Goal: Information Seeking & Learning: Learn about a topic

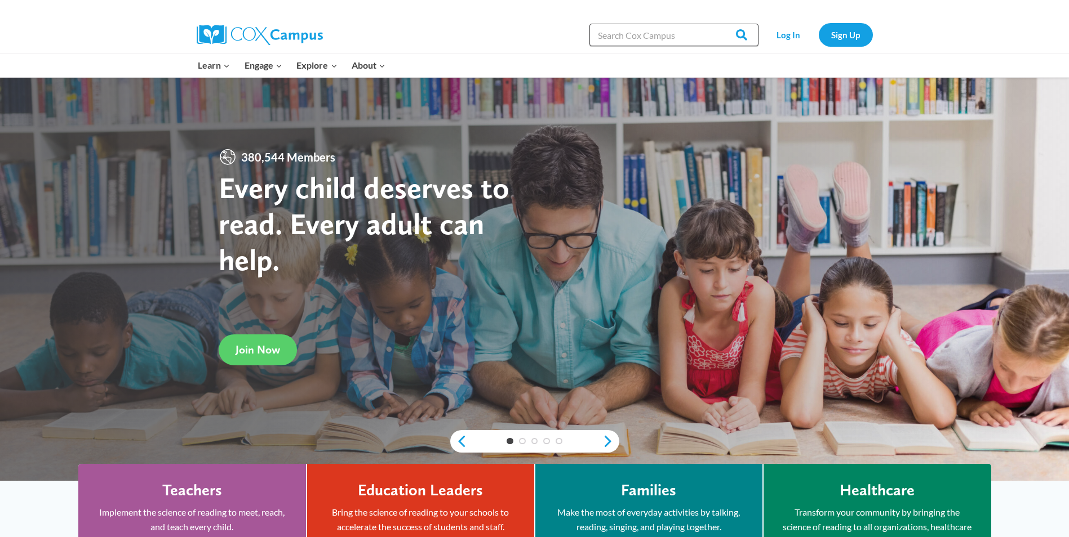
click at [685, 34] on input "Search in [URL][DOMAIN_NAME]" at bounding box center [673, 35] width 169 height 23
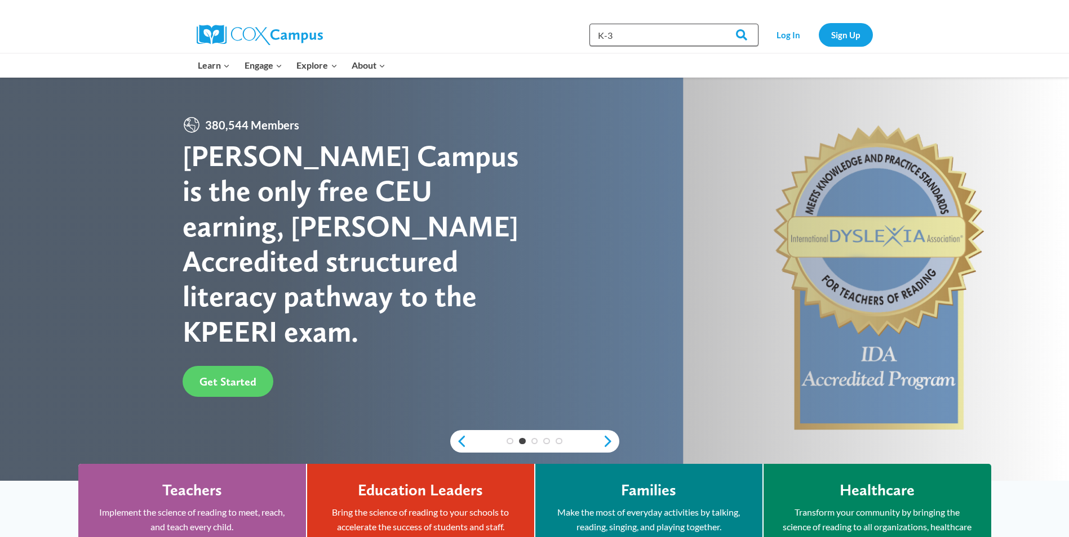
type input "K-3"
click at [714, 24] on input "Search" at bounding box center [736, 35] width 44 height 23
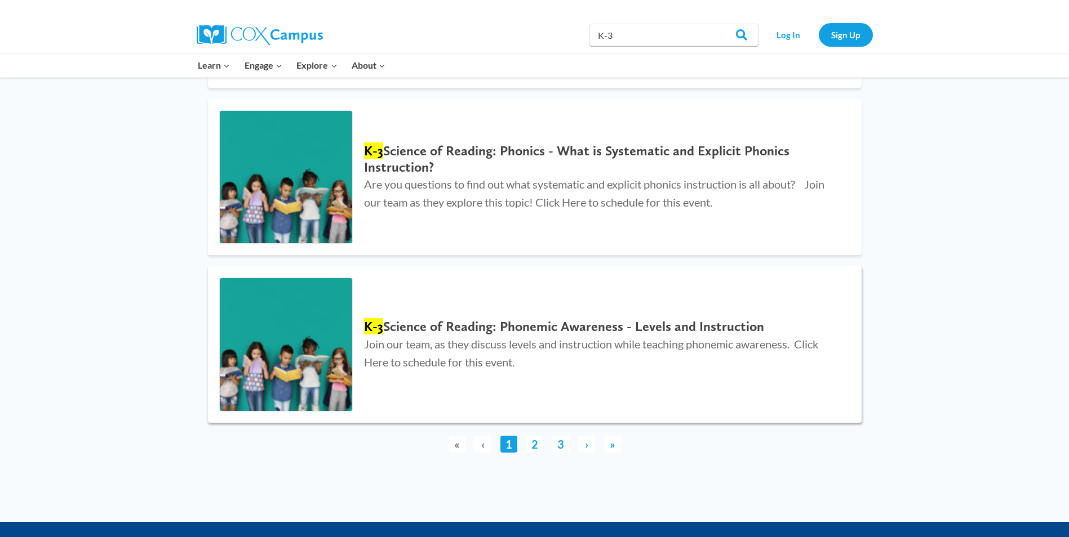
scroll to position [2366, 0]
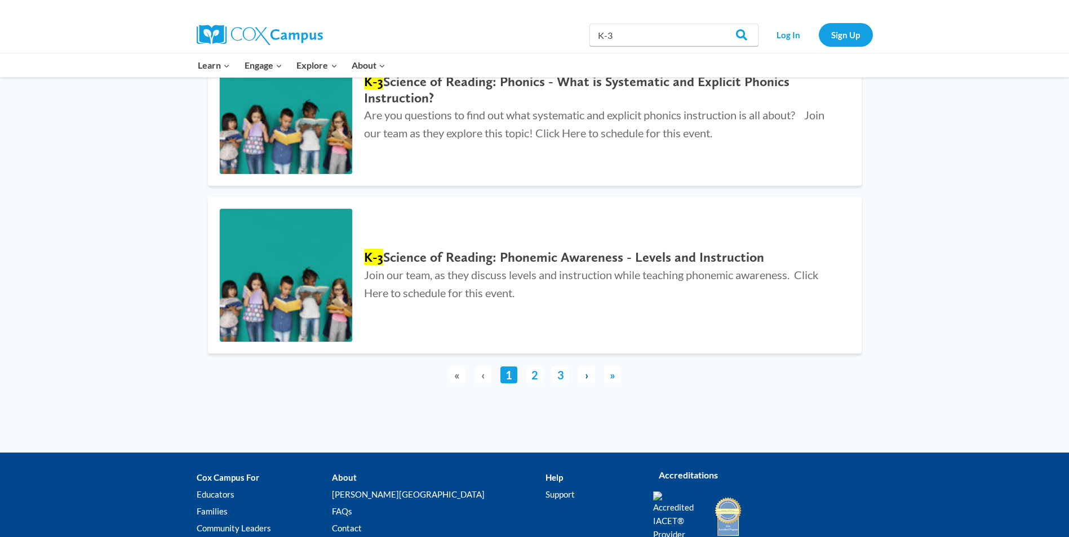
click at [588, 367] on link "›" at bounding box center [586, 375] width 17 height 17
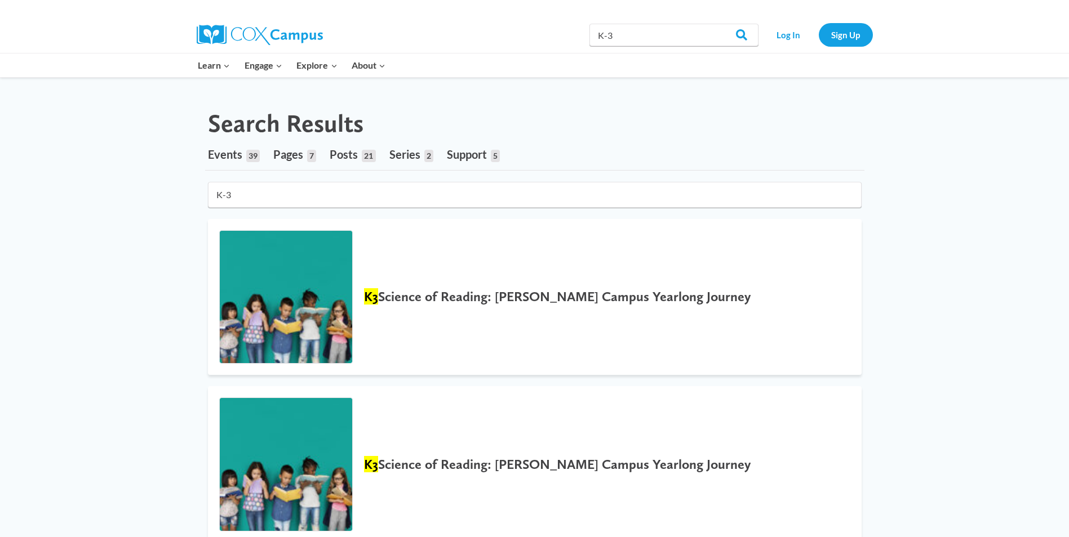
scroll to position [0, 0]
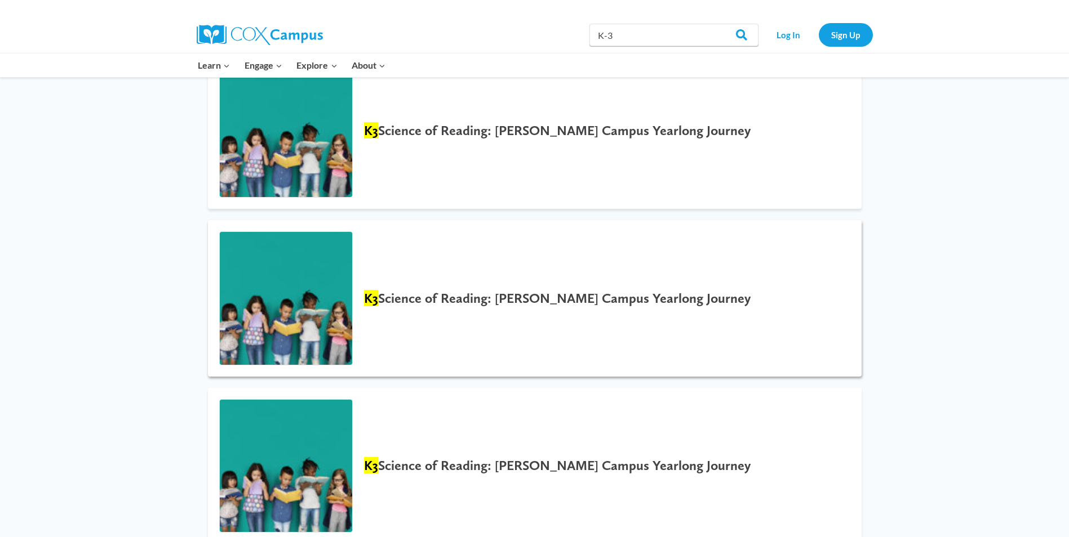
scroll to position [56, 0]
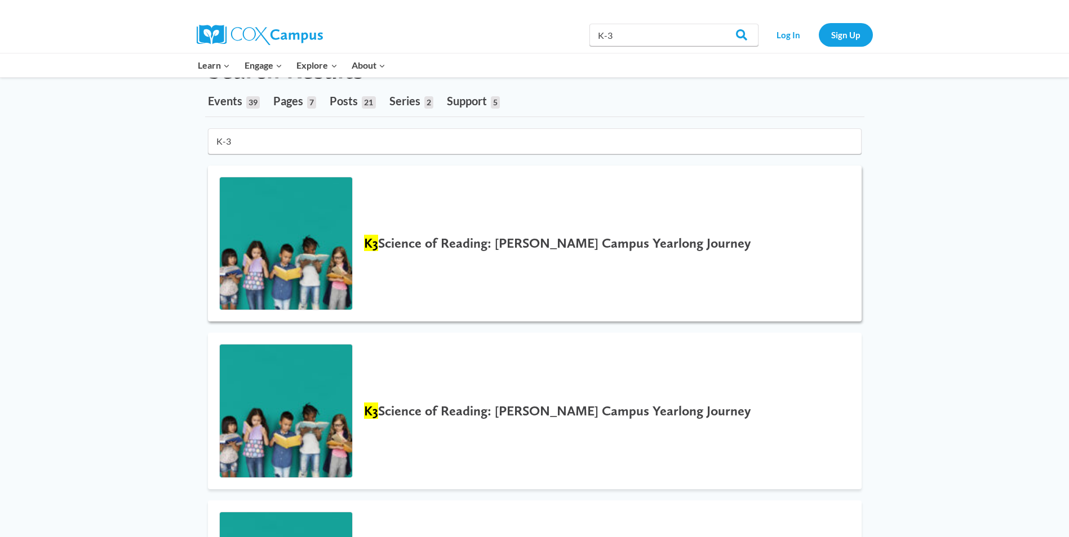
click at [602, 243] on h2 "K3 Science of Reading: [PERSON_NAME] Campus Yearlong Journey" at bounding box center [601, 244] width 474 height 16
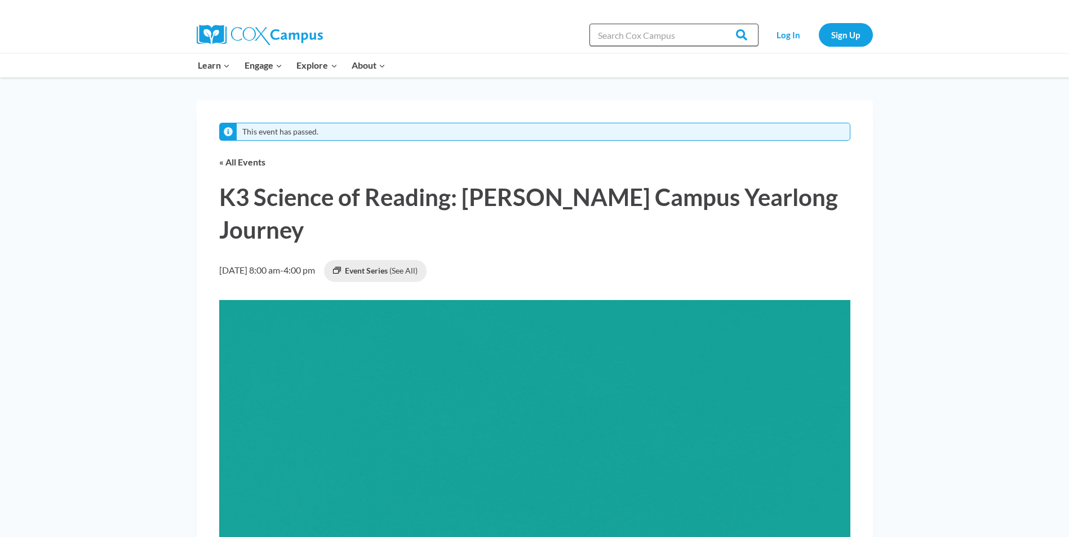
click at [695, 34] on input "Search in https://coxcampus.org/" at bounding box center [673, 35] width 169 height 23
type input "meaningful read alouds"
click at [789, 34] on link "Log In" at bounding box center [788, 34] width 49 height 23
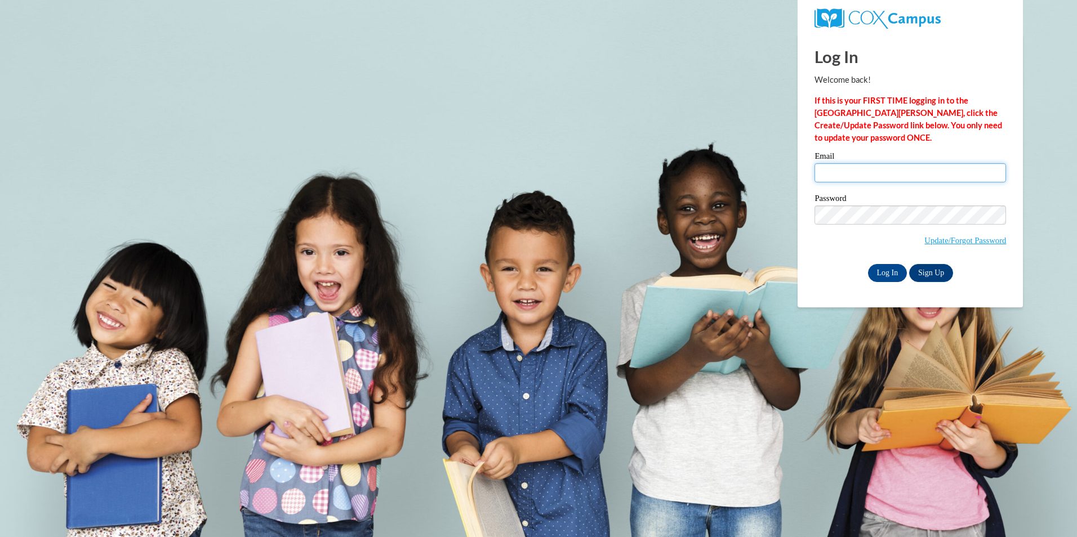
click at [904, 171] on input "Email" at bounding box center [911, 172] width 192 height 19
type input "jejohnson@daltonstate.edu"
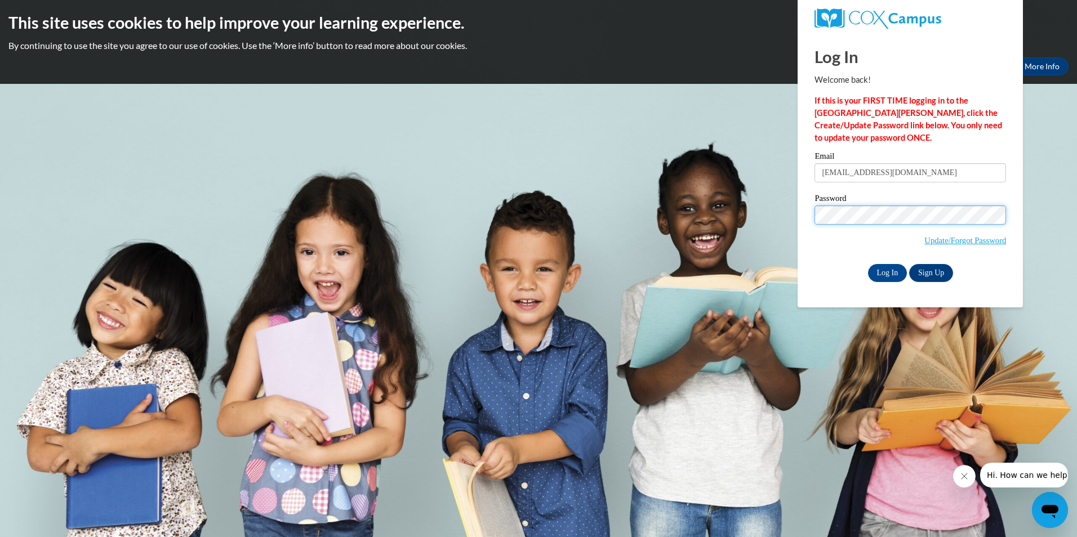
click at [868, 264] on input "Log In" at bounding box center [887, 273] width 39 height 18
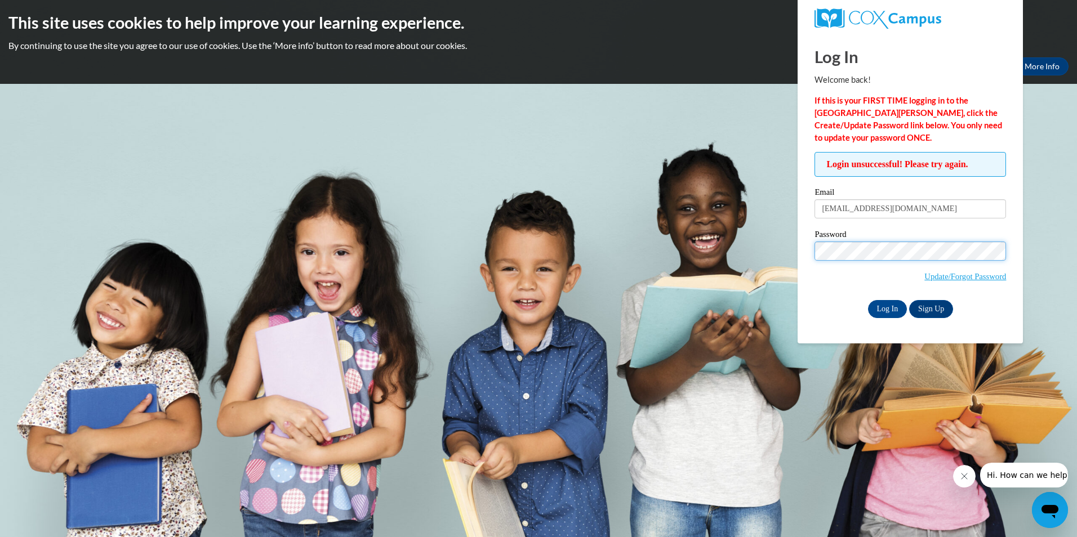
click at [868, 300] on input "Log In" at bounding box center [887, 309] width 39 height 18
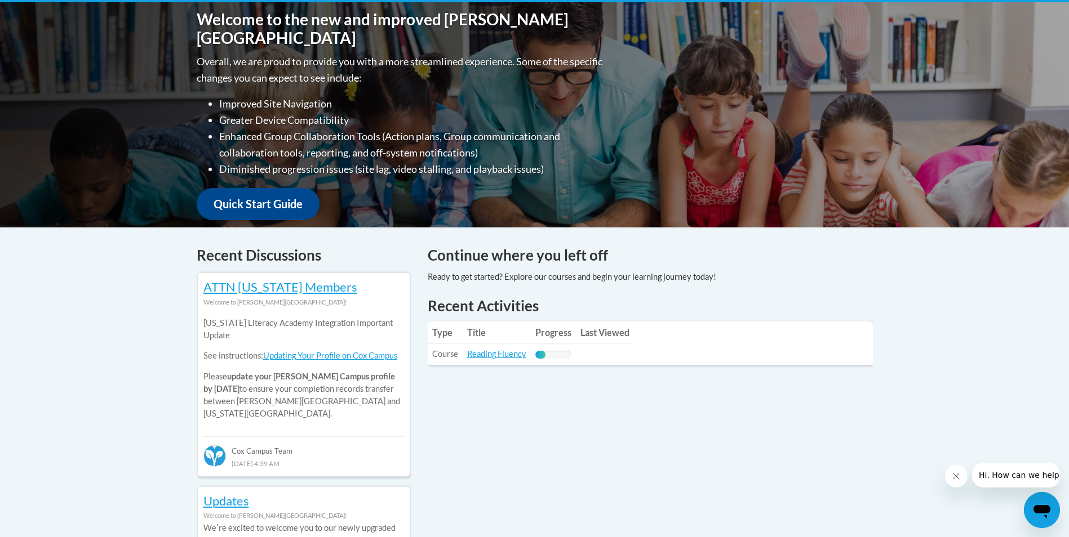
scroll to position [139, 0]
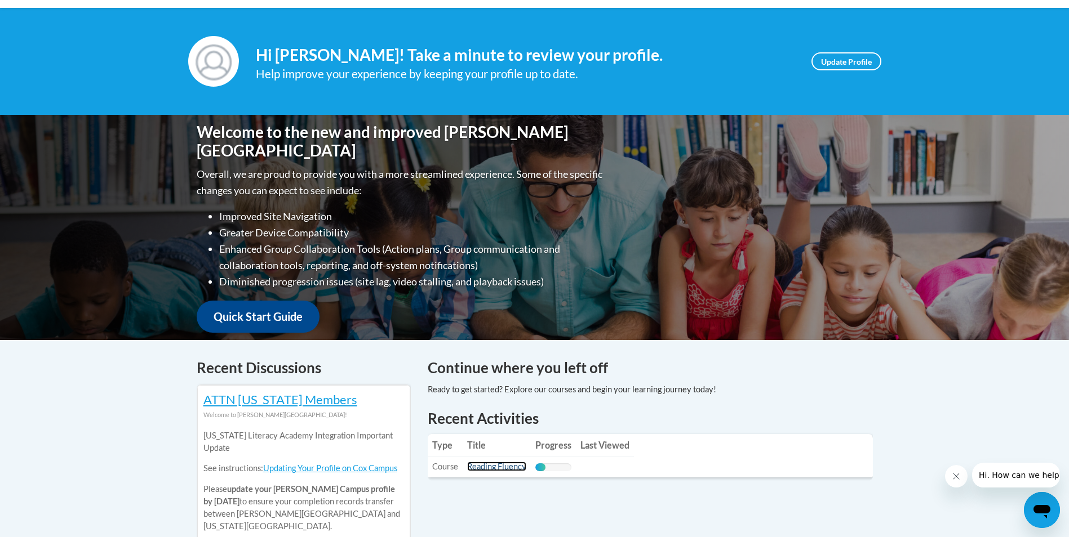
click at [501, 469] on link "Reading Fluency" at bounding box center [496, 467] width 59 height 10
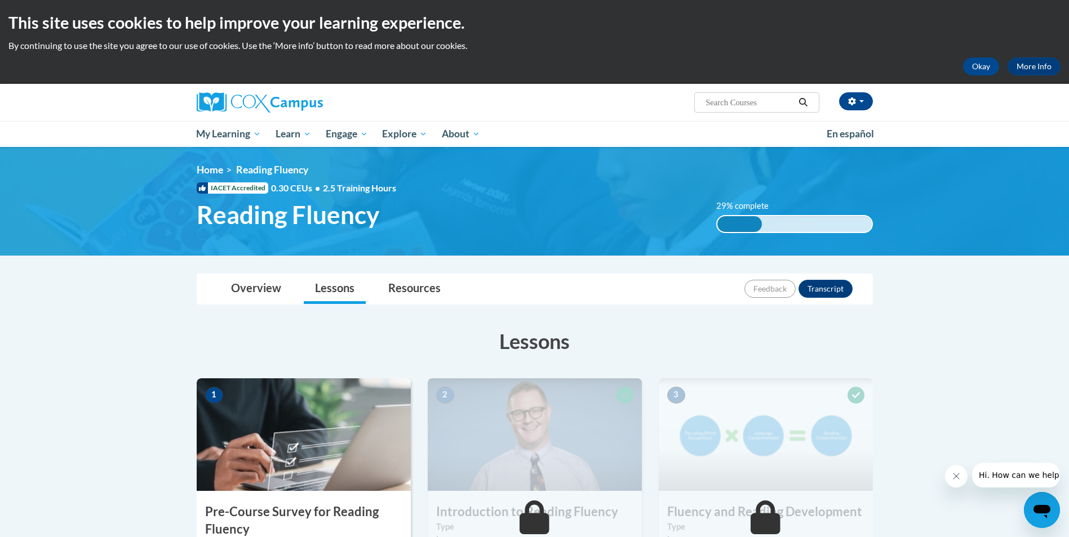
drag, startPoint x: 762, startPoint y: 107, endPoint x: 756, endPoint y: 105, distance: 6.4
click at [762, 107] on input "Search..." at bounding box center [749, 103] width 90 height 14
type input "reading fluency"
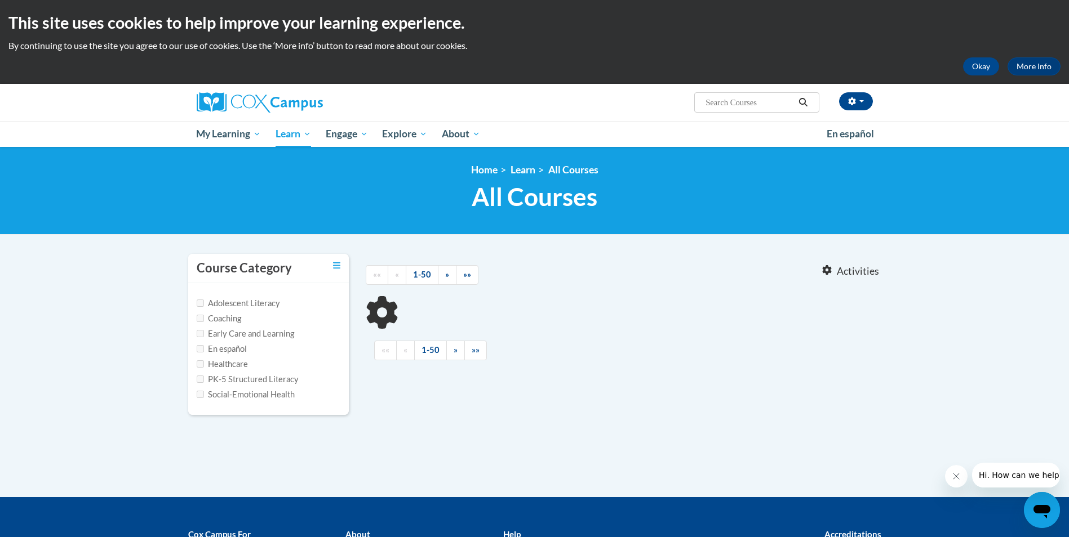
type input "reading fluency"
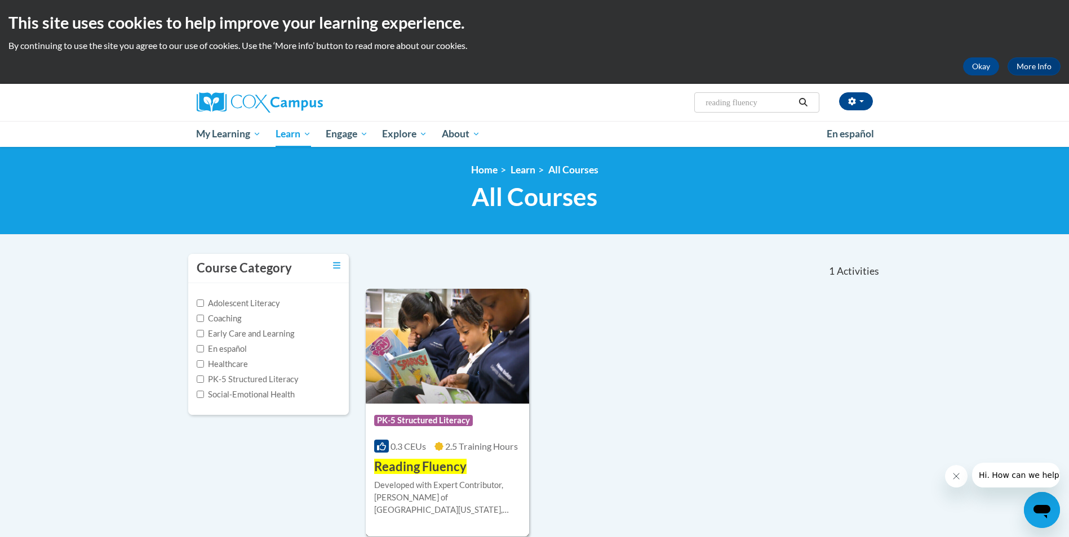
click at [446, 418] on span "PK-5 Structured Literacy" at bounding box center [423, 420] width 99 height 11
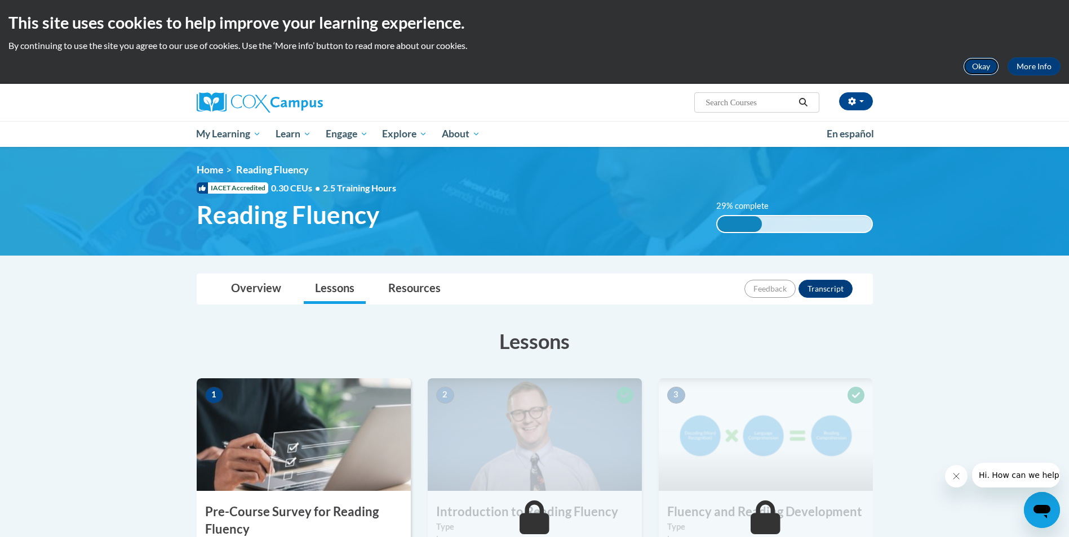
click at [972, 60] on button "Okay" at bounding box center [981, 66] width 36 height 18
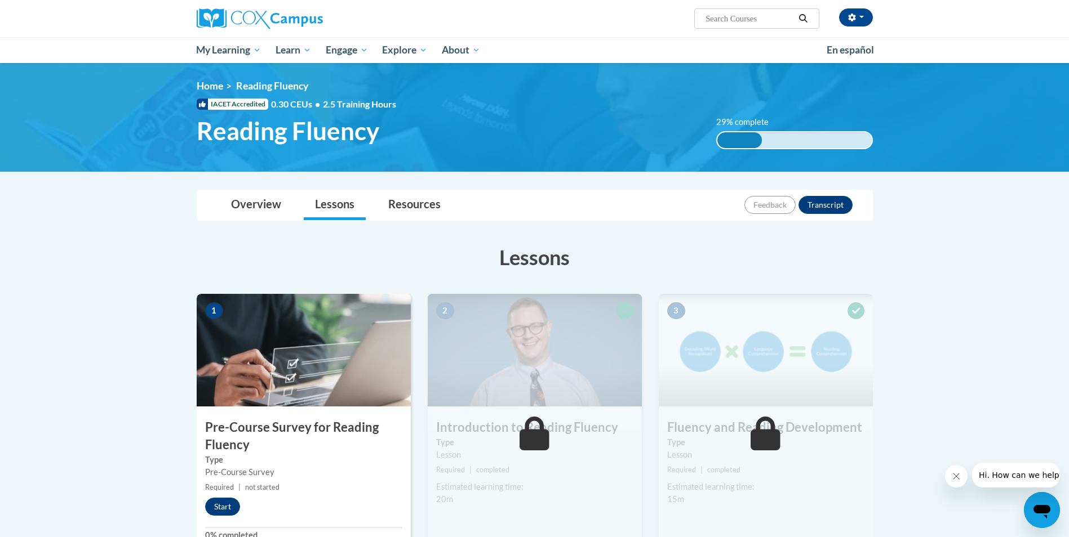
click at [748, 16] on input "Search..." at bounding box center [749, 19] width 90 height 14
type input "fluency"
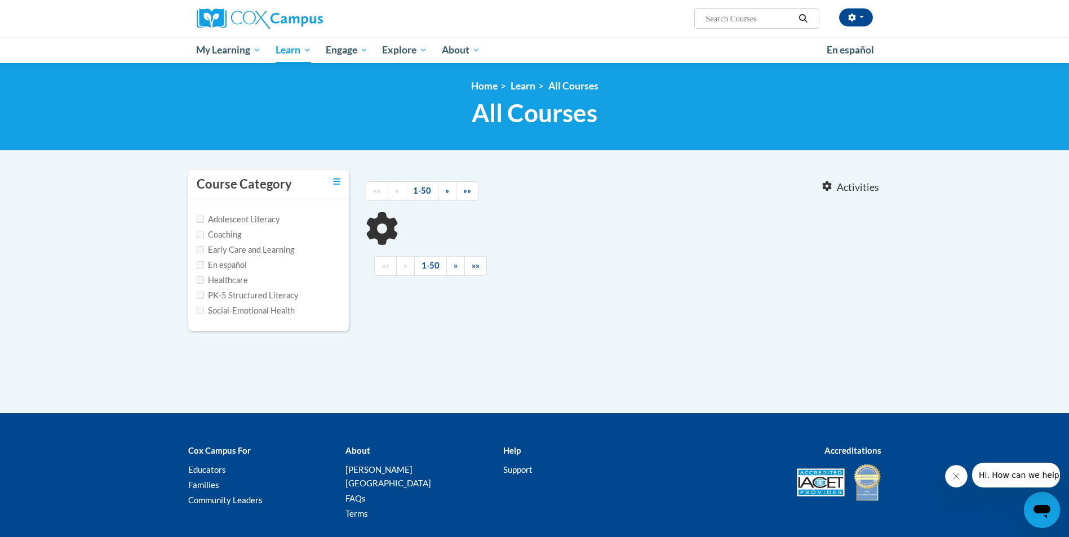
type input "fluency"
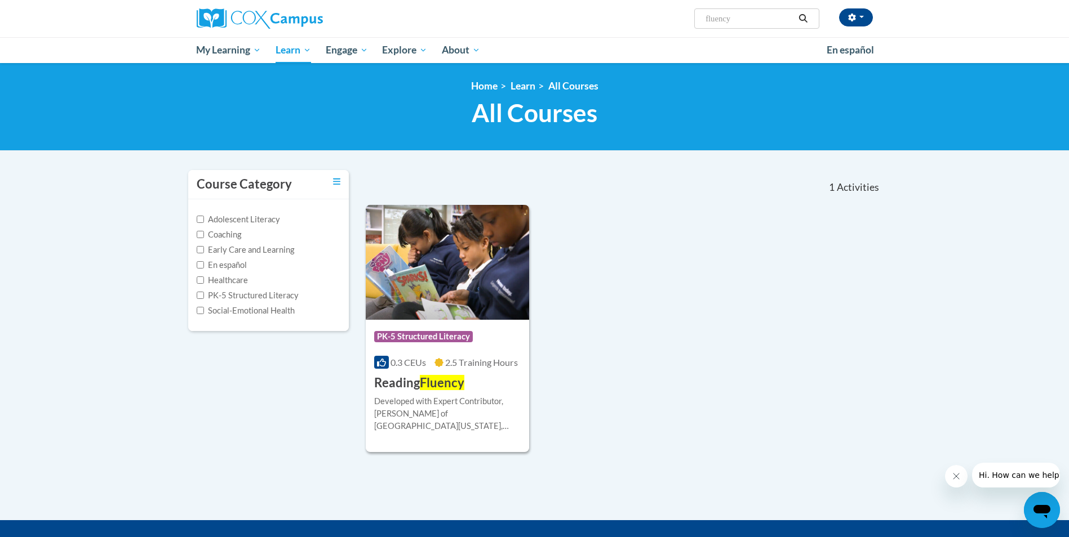
click at [243, 297] on label "PK-5 Structured Literacy" at bounding box center [248, 296] width 102 height 12
click at [204, 297] on input "PK-5 Structured Literacy" at bounding box center [200, 295] width 7 height 7
checkbox input "true"
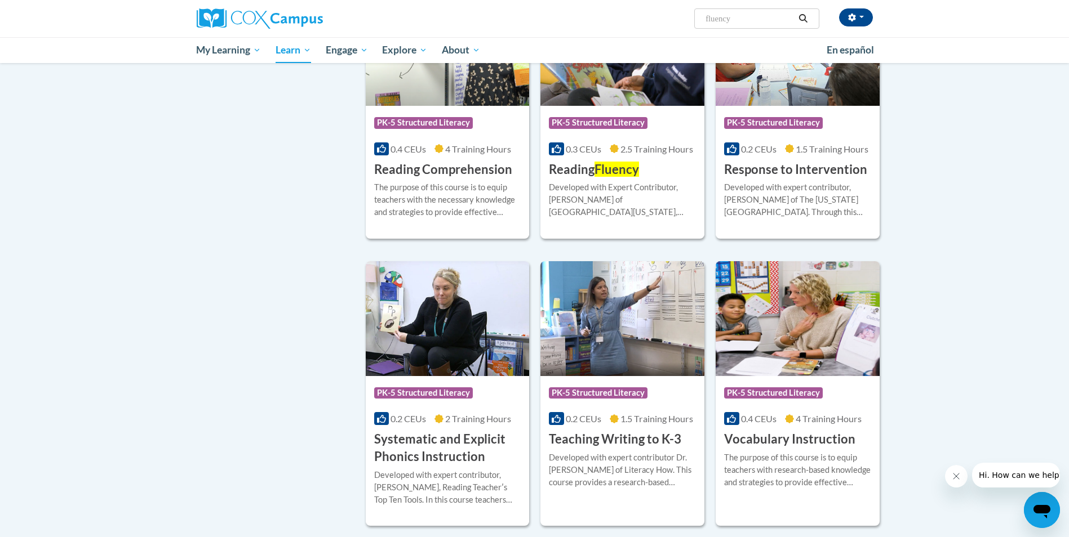
scroll to position [732, 0]
